Goal: Transaction & Acquisition: Purchase product/service

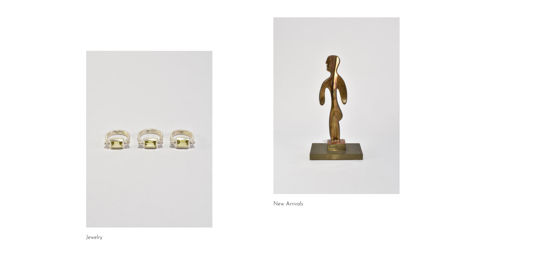
scroll to position [27, 0]
click at [92, 199] on link at bounding box center [149, 139] width 126 height 177
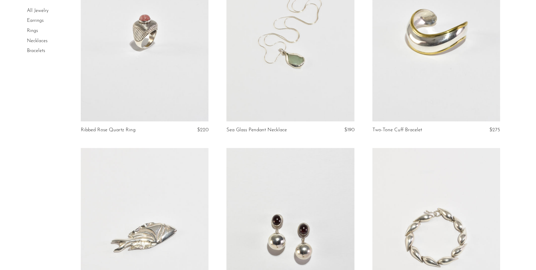
scroll to position [730, 0]
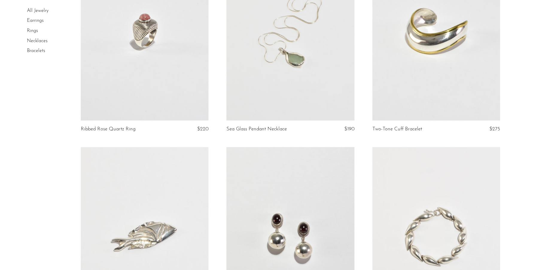
click at [152, 70] on link at bounding box center [145, 31] width 128 height 179
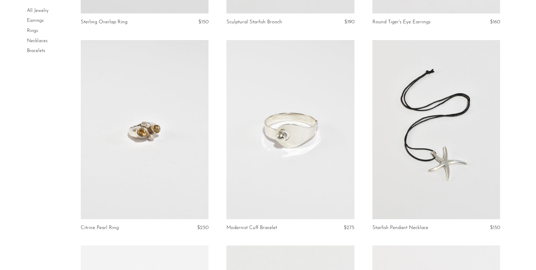
scroll to position [1265, 0]
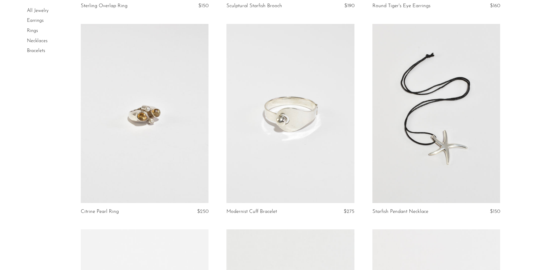
click at [294, 112] on link at bounding box center [291, 113] width 128 height 179
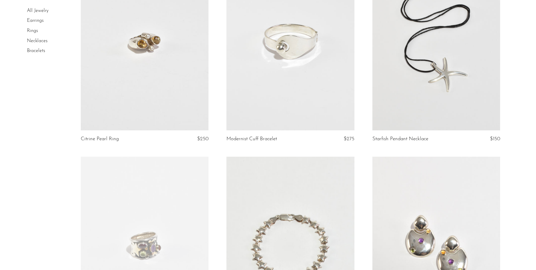
scroll to position [1337, 0]
click at [165, 114] on link at bounding box center [145, 41] width 128 height 179
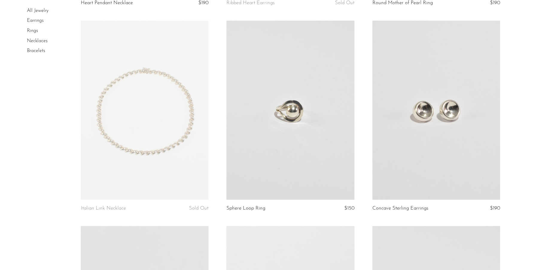
scroll to position [2090, 0]
click at [328, 133] on link at bounding box center [291, 110] width 128 height 179
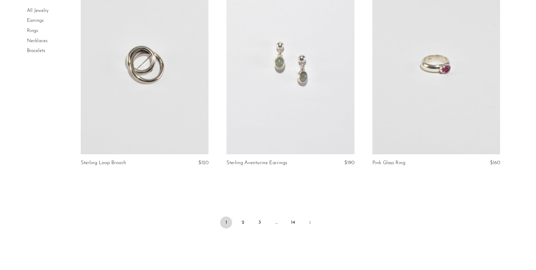
scroll to position [2343, 0]
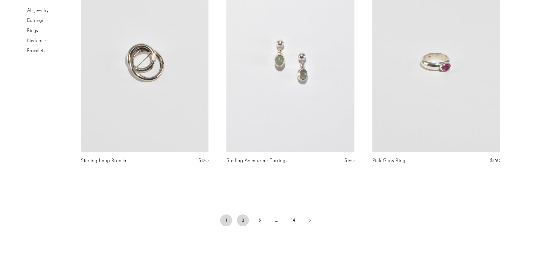
click at [243, 218] on link "2" at bounding box center [243, 221] width 12 height 12
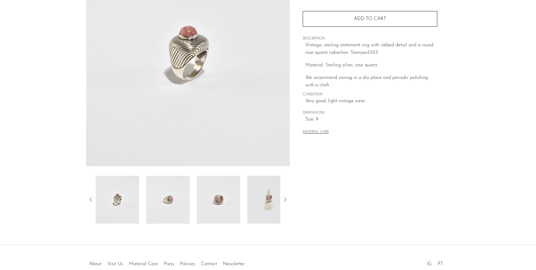
scroll to position [119, 0]
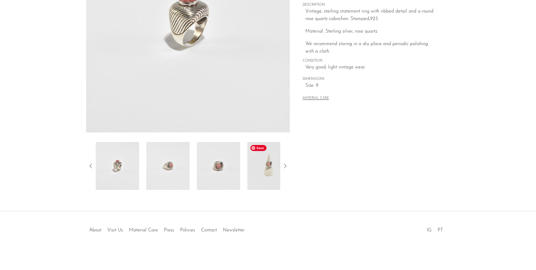
click at [268, 170] on img at bounding box center [268, 166] width 43 height 48
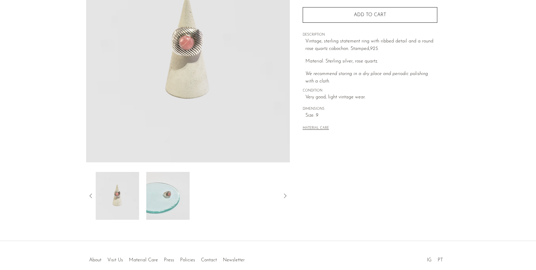
scroll to position [89, 0]
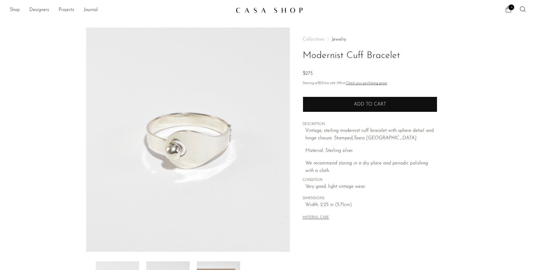
click at [312, 104] on button "Add to cart" at bounding box center [370, 105] width 135 height 16
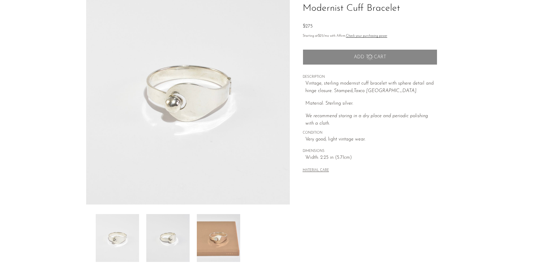
scroll to position [61, 0]
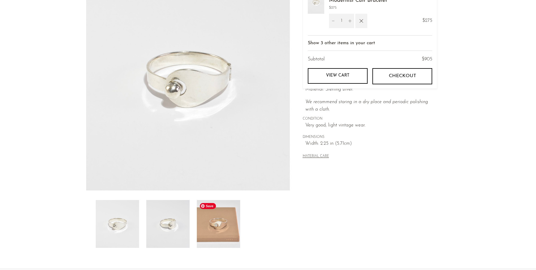
click at [217, 224] on img at bounding box center [218, 224] width 43 height 48
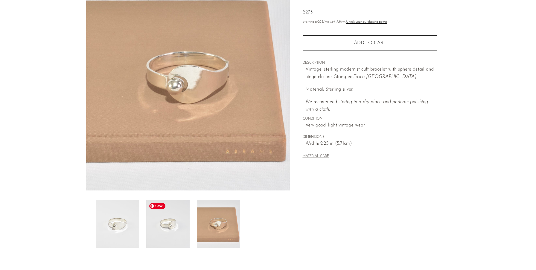
click at [182, 235] on img at bounding box center [167, 224] width 43 height 48
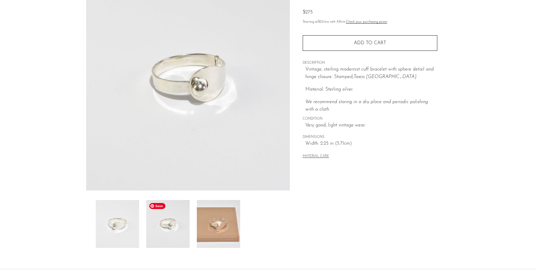
click at [148, 235] on img at bounding box center [167, 224] width 43 height 48
click at [121, 229] on img at bounding box center [117, 224] width 43 height 48
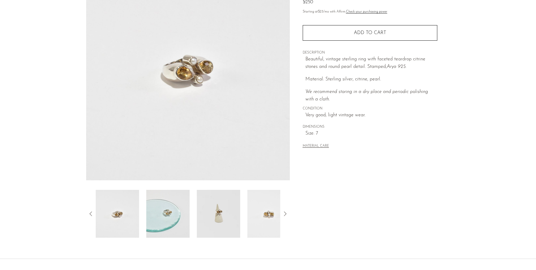
scroll to position [72, 0]
click at [172, 223] on img at bounding box center [167, 214] width 43 height 48
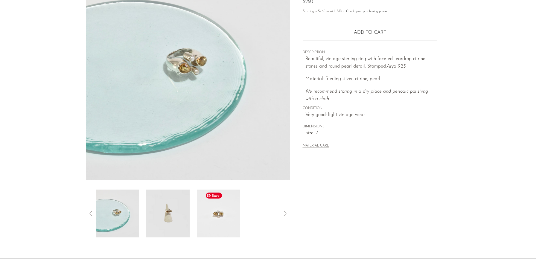
click at [209, 218] on img at bounding box center [218, 214] width 43 height 48
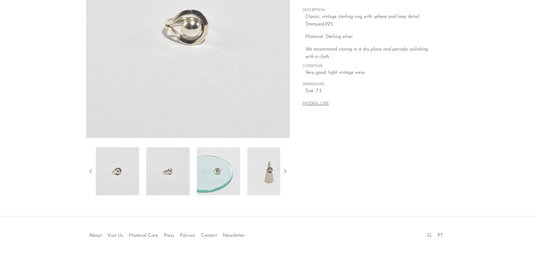
scroll to position [114, 0]
click at [268, 183] on img at bounding box center [268, 171] width 43 height 48
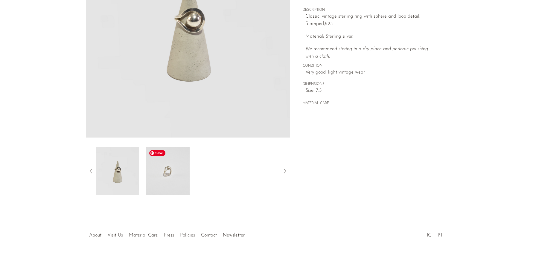
click at [171, 169] on img at bounding box center [167, 171] width 43 height 48
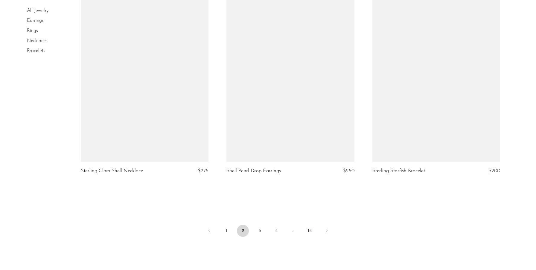
scroll to position [2363, 0]
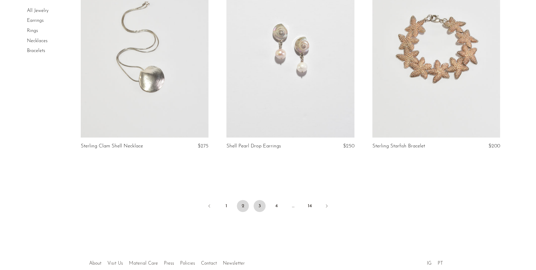
click at [259, 205] on link "3" at bounding box center [260, 206] width 12 height 12
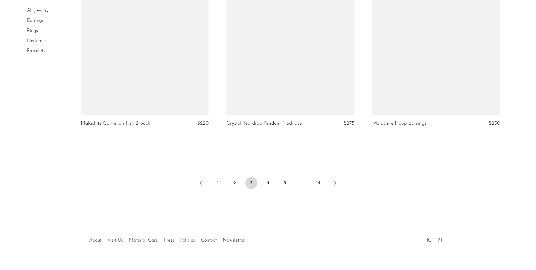
scroll to position [2402, 0]
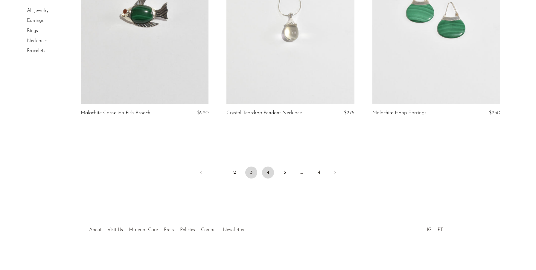
click at [268, 174] on link "4" at bounding box center [268, 173] width 12 height 12
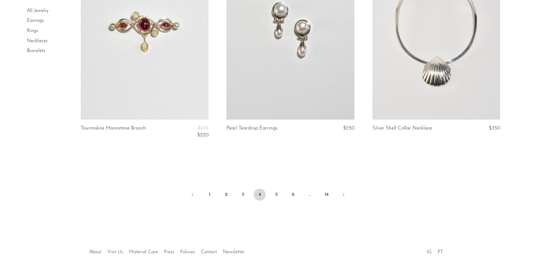
scroll to position [2390, 0]
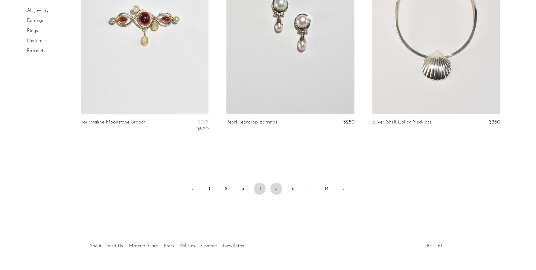
click at [274, 188] on link "5" at bounding box center [277, 189] width 12 height 12
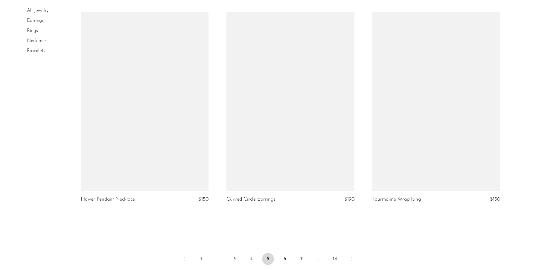
scroll to position [2372, 0]
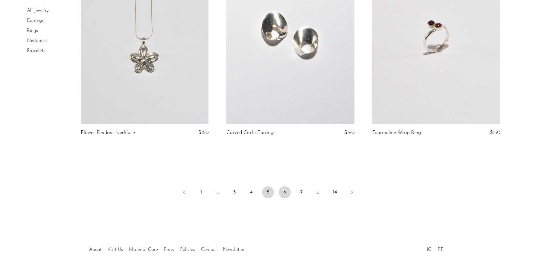
click at [282, 194] on link "6" at bounding box center [285, 192] width 12 height 12
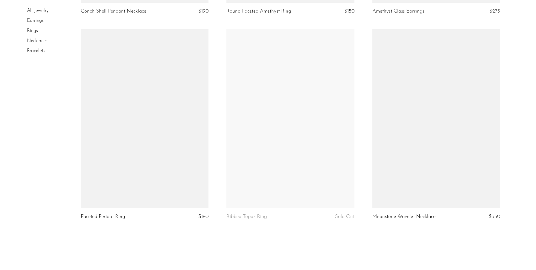
scroll to position [2368, 0]
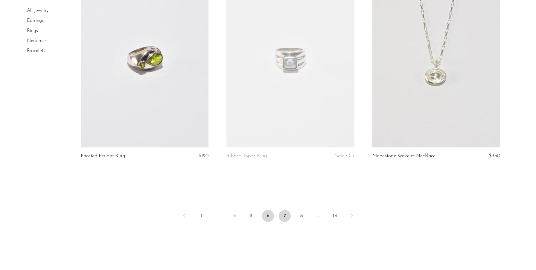
click at [285, 219] on link "7" at bounding box center [285, 216] width 12 height 12
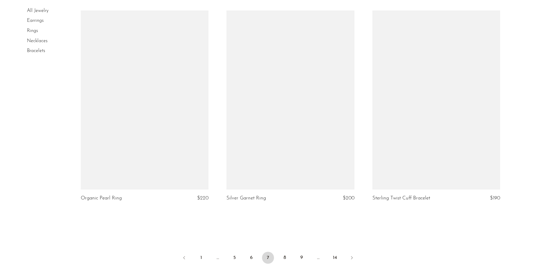
scroll to position [2320, 0]
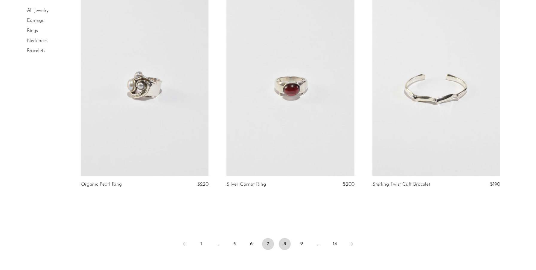
click at [284, 248] on link "8" at bounding box center [285, 244] width 12 height 12
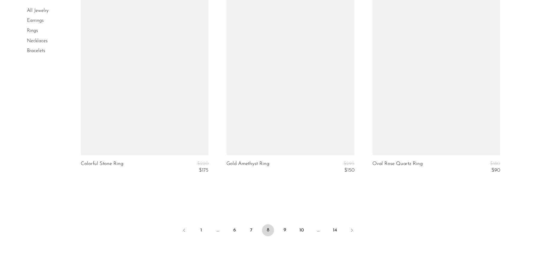
scroll to position [2388, 0]
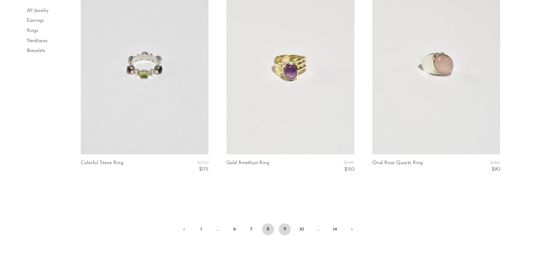
click at [285, 227] on link "9" at bounding box center [285, 230] width 12 height 12
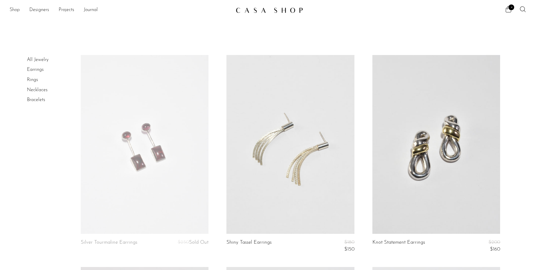
click at [18, 10] on link "Shop" at bounding box center [15, 10] width 10 height 8
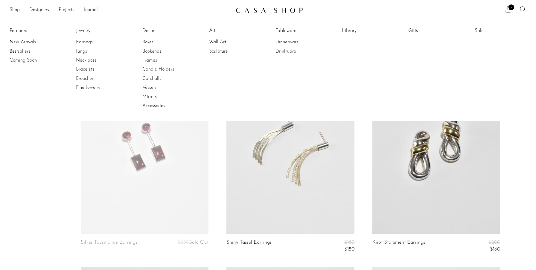
click at [15, 10] on link "Shop" at bounding box center [15, 10] width 10 height 8
click at [25, 45] on link "New Arrivals" at bounding box center [32, 42] width 45 height 7
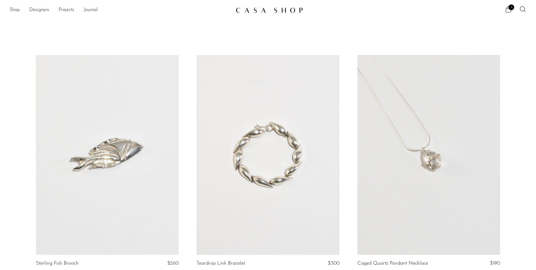
click at [238, 7] on link at bounding box center [268, 10] width 65 height 11
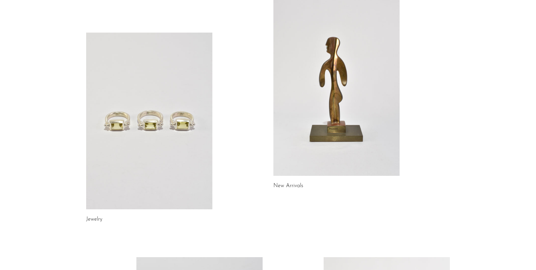
scroll to position [52, 0]
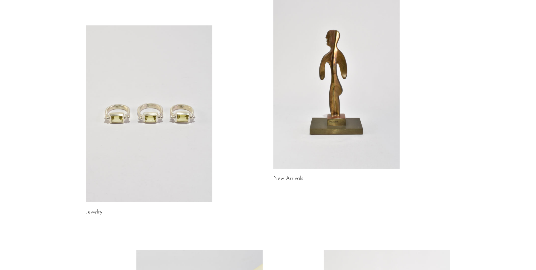
click at [292, 178] on link "New Arrivals" at bounding box center [289, 178] width 30 height 5
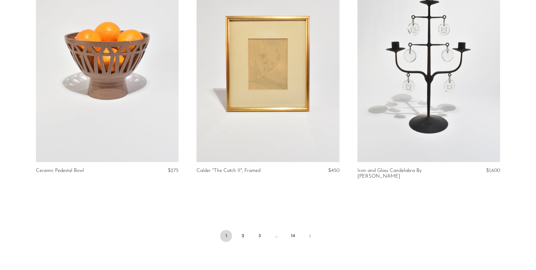
scroll to position [2585, 0]
click at [242, 230] on link "2" at bounding box center [243, 236] width 12 height 12
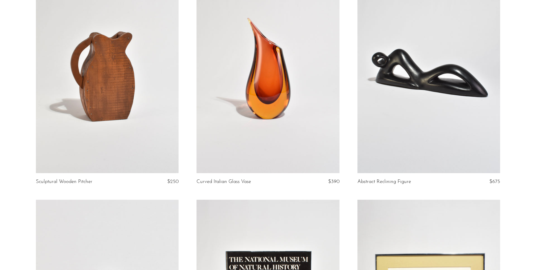
scroll to position [83, 0]
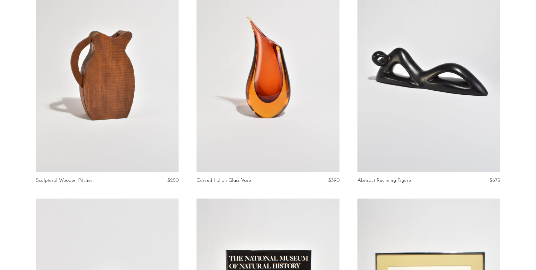
click at [157, 128] on link at bounding box center [107, 72] width 143 height 200
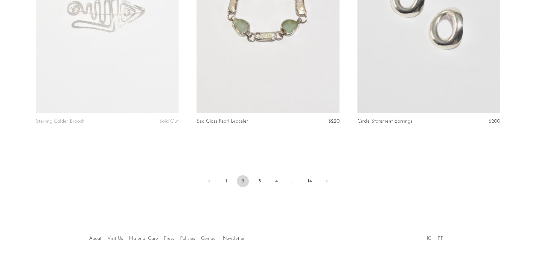
scroll to position [2642, 0]
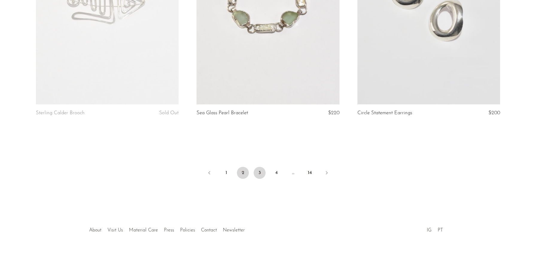
click at [260, 175] on link "3" at bounding box center [260, 173] width 12 height 12
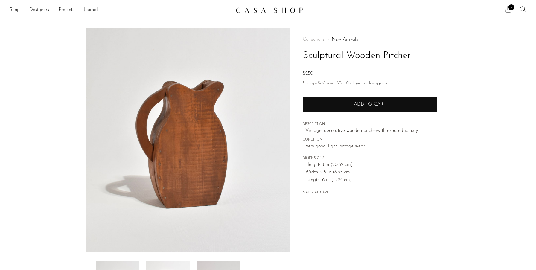
click at [312, 109] on button "Add to cart" at bounding box center [370, 105] width 135 height 16
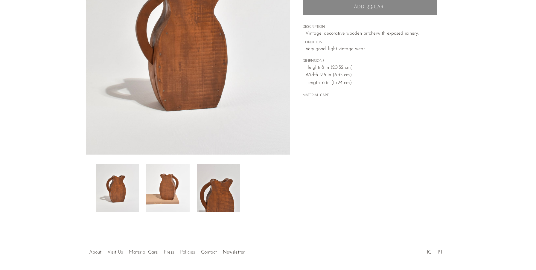
scroll to position [98, 0]
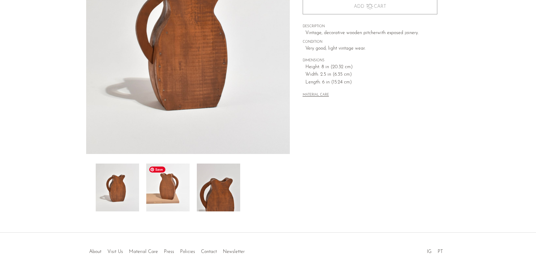
click at [173, 190] on img at bounding box center [167, 188] width 43 height 48
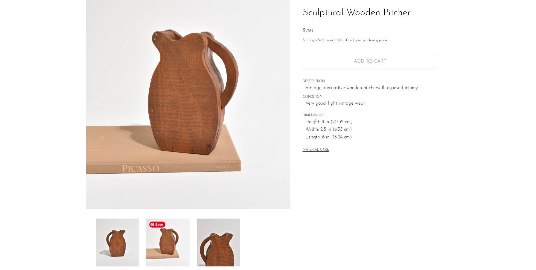
scroll to position [42, 0]
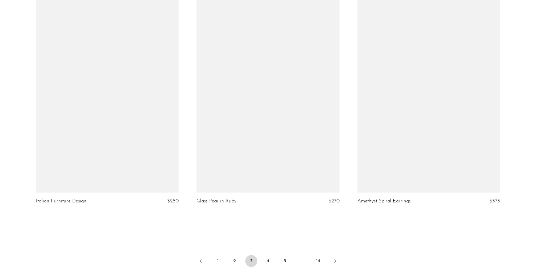
scroll to position [2588, 0]
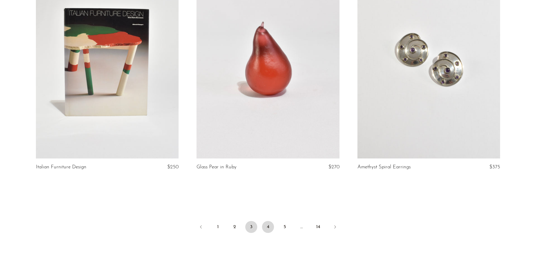
click at [268, 229] on link "4" at bounding box center [268, 227] width 12 height 12
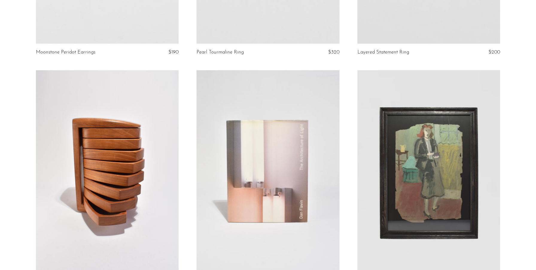
scroll to position [2642, 0]
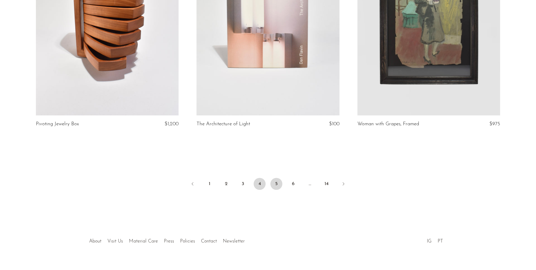
click at [277, 178] on link "5" at bounding box center [277, 184] width 12 height 12
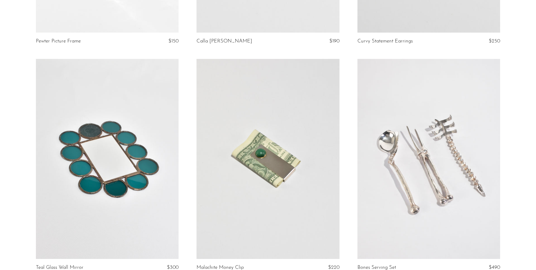
scroll to position [590, 0]
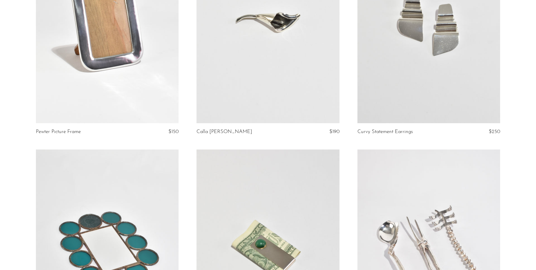
click at [153, 111] on link at bounding box center [107, 23] width 143 height 200
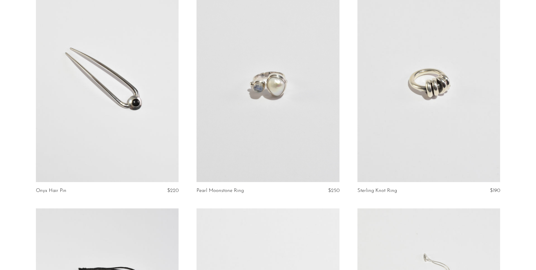
scroll to position [1170, 0]
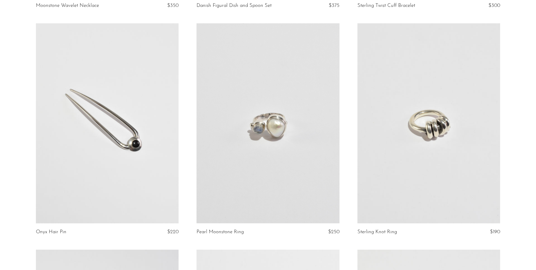
click at [307, 202] on link at bounding box center [268, 123] width 143 height 200
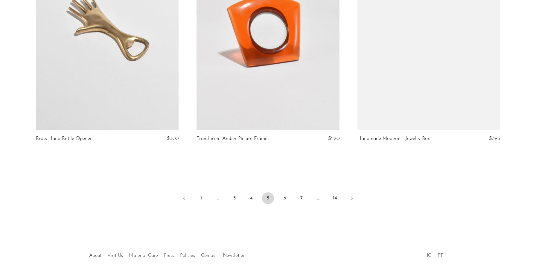
scroll to position [2623, 0]
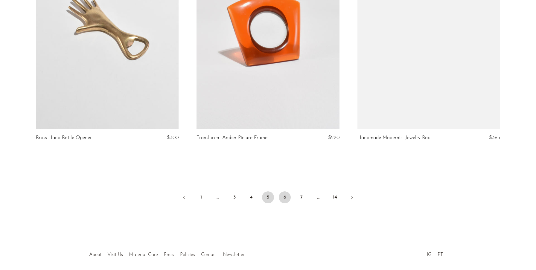
click at [286, 195] on link "6" at bounding box center [285, 198] width 12 height 12
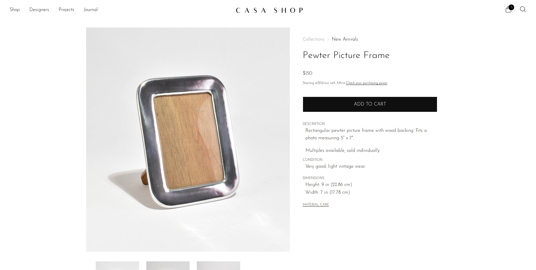
click at [325, 108] on button "Add to cart" at bounding box center [370, 105] width 135 height 16
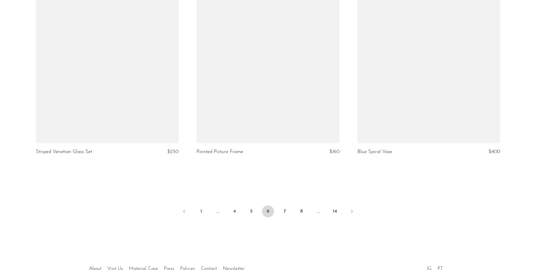
scroll to position [2648, 0]
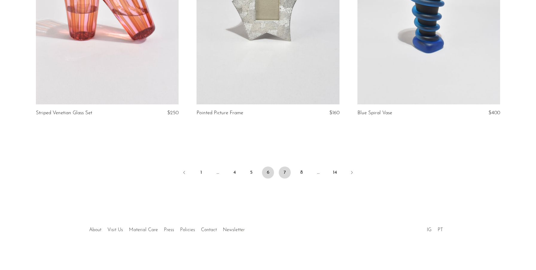
click at [287, 173] on link "7" at bounding box center [285, 173] width 12 height 12
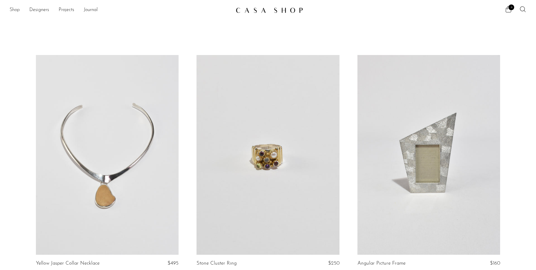
click at [16, 13] on link "Shop" at bounding box center [15, 10] width 10 height 8
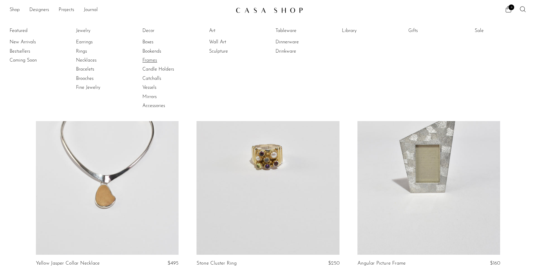
click at [145, 62] on link "Frames" at bounding box center [164, 60] width 45 height 7
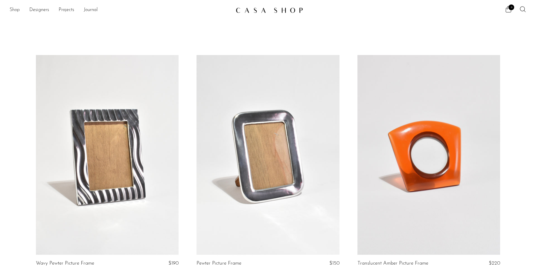
click at [15, 11] on link "Shop" at bounding box center [15, 10] width 10 height 8
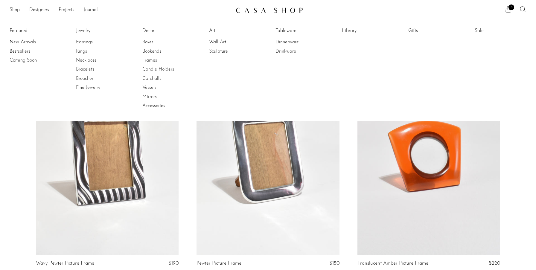
click at [155, 95] on link "Mirrors" at bounding box center [164, 97] width 45 height 7
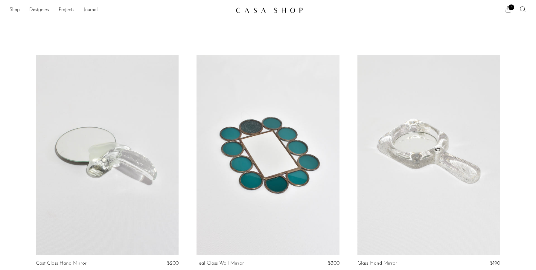
click at [508, 10] on icon at bounding box center [508, 9] width 7 height 7
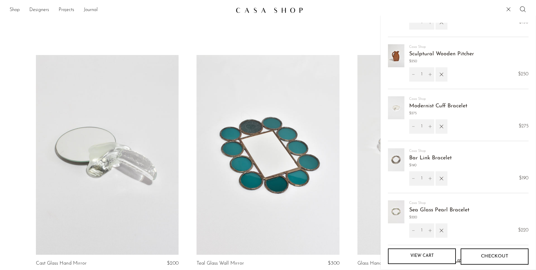
scroll to position [31, 0]
click at [448, 105] on link "Modernist Cuff Bracelet" at bounding box center [438, 105] width 58 height 5
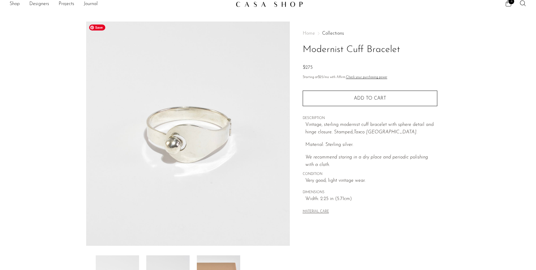
scroll to position [119, 0]
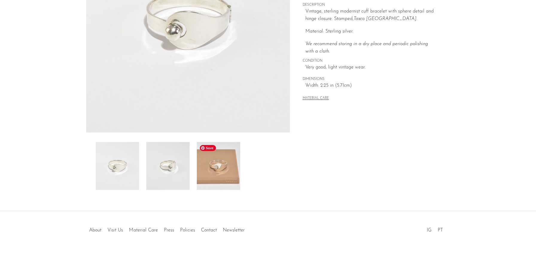
click at [224, 174] on img at bounding box center [218, 166] width 43 height 48
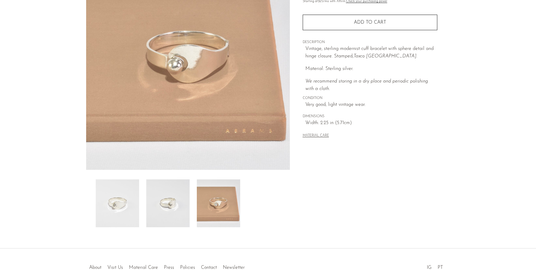
scroll to position [0, 0]
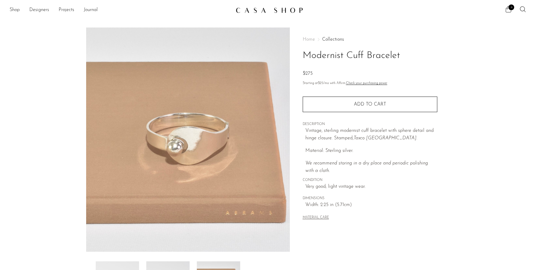
click at [510, 10] on icon at bounding box center [508, 9] width 7 height 7
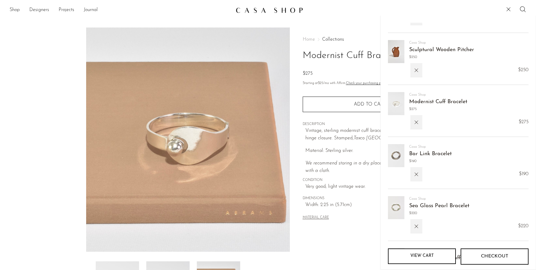
scroll to position [43, 0]
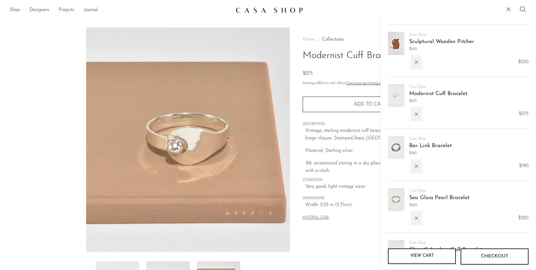
click at [394, 153] on img at bounding box center [396, 147] width 16 height 23
click at [421, 145] on link "Bar Link Bracelet" at bounding box center [430, 145] width 42 height 5
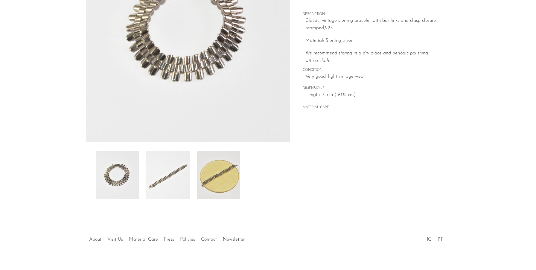
scroll to position [119, 0]
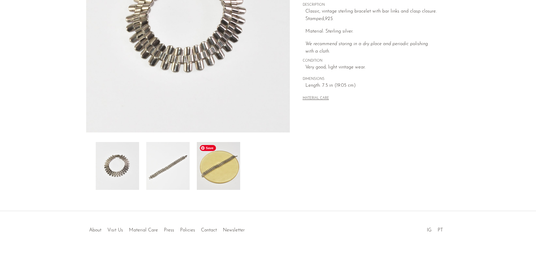
click at [235, 168] on img at bounding box center [218, 166] width 43 height 48
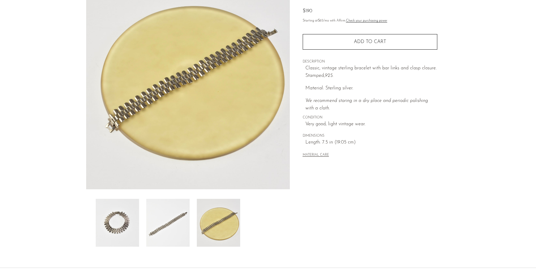
scroll to position [0, 0]
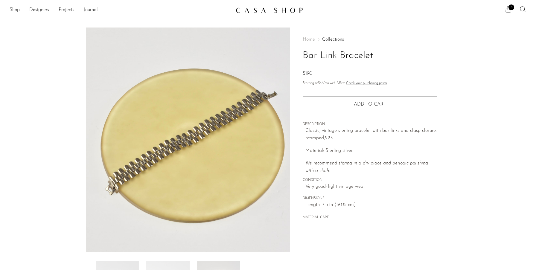
click at [510, 8] on span "6" at bounding box center [512, 7] width 6 height 6
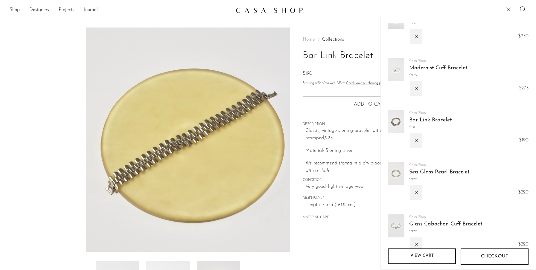
scroll to position [69, 0]
click at [397, 176] on img at bounding box center [396, 173] width 16 height 23
click at [417, 169] on span "Sea Glass Pearl Bracelet" at bounding box center [439, 172] width 60 height 9
click at [417, 170] on link "Sea Glass Pearl Bracelet" at bounding box center [439, 171] width 60 height 5
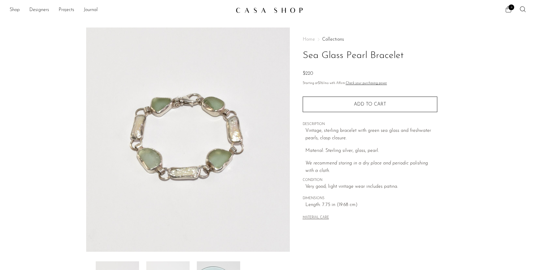
click at [509, 9] on icon at bounding box center [508, 9] width 7 height 7
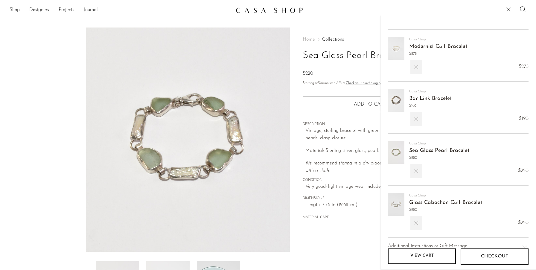
scroll to position [112, 0]
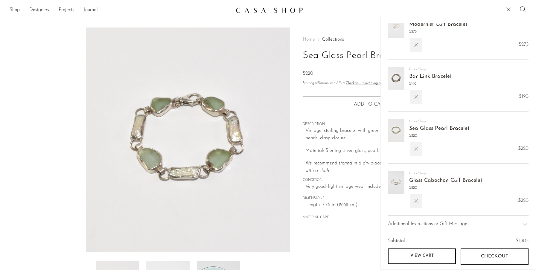
click at [413, 148] on icon "button" at bounding box center [416, 149] width 7 height 7
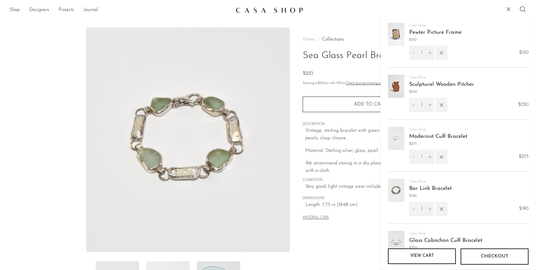
scroll to position [62, 0]
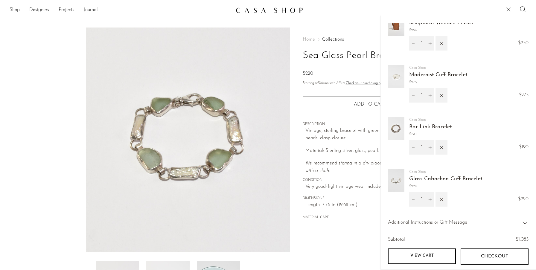
click at [443, 200] on icon "button" at bounding box center [441, 199] width 7 height 7
